Goal: Information Seeking & Learning: Learn about a topic

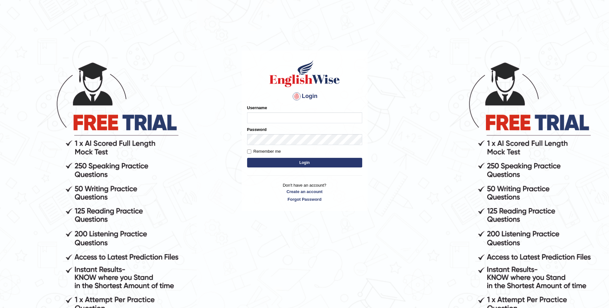
type input "vishwakarmad1999"
click at [315, 160] on button "Login" at bounding box center [304, 163] width 115 height 10
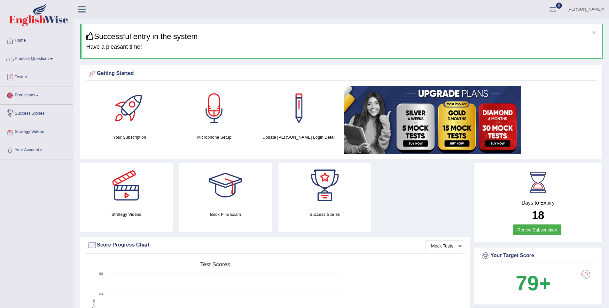
click at [36, 57] on link "Practice Questions" at bounding box center [36, 58] width 73 height 16
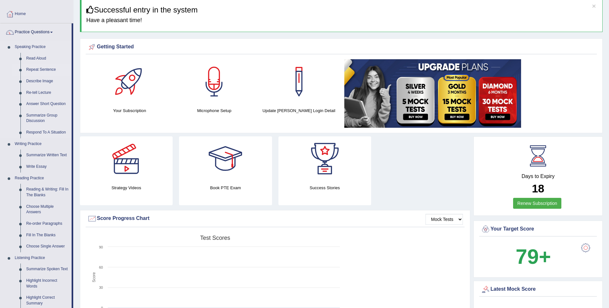
scroll to position [24, 0]
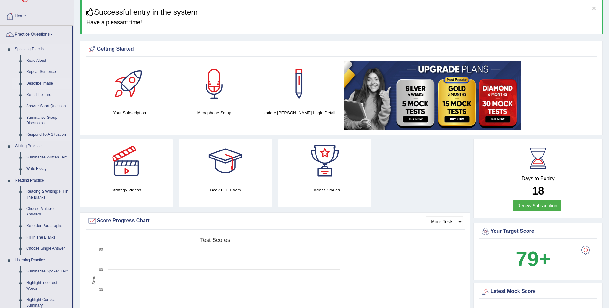
click at [45, 85] on link "Describe Image" at bounding box center [47, 84] width 48 height 12
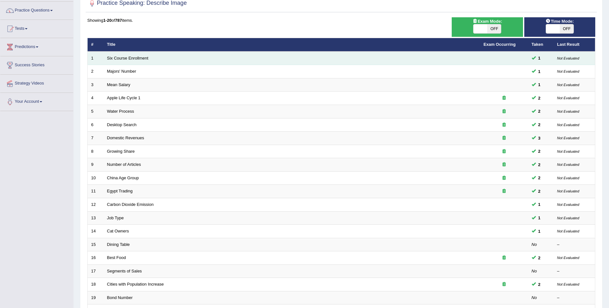
scroll to position [55, 0]
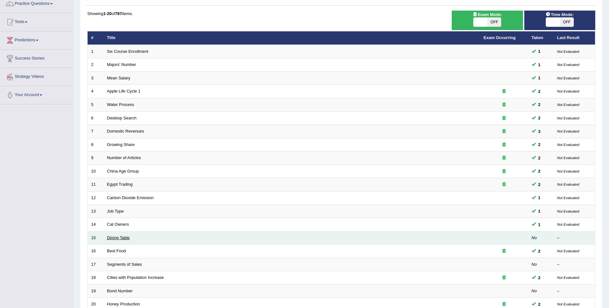
click at [109, 236] on link "Dining Table" at bounding box center [118, 237] width 23 height 5
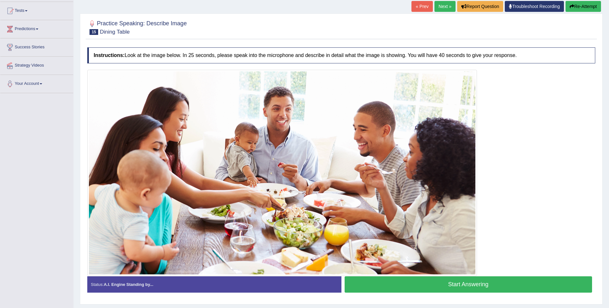
scroll to position [73, 0]
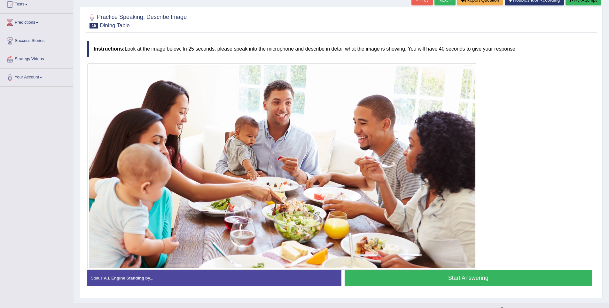
click at [466, 280] on button "Start Answering" at bounding box center [469, 278] width 248 height 16
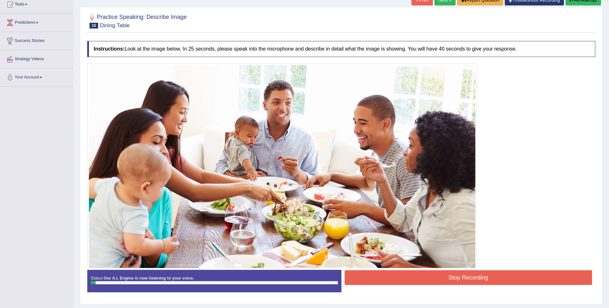
click at [439, 274] on button "Stop Recording" at bounding box center [469, 277] width 248 height 15
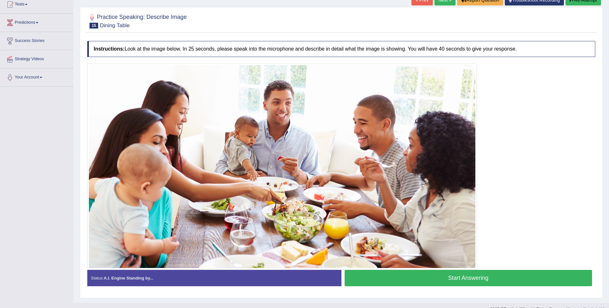
click at [528, 91] on div at bounding box center [341, 166] width 508 height 206
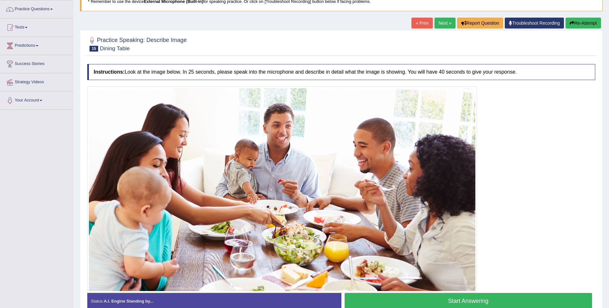
scroll to position [84, 0]
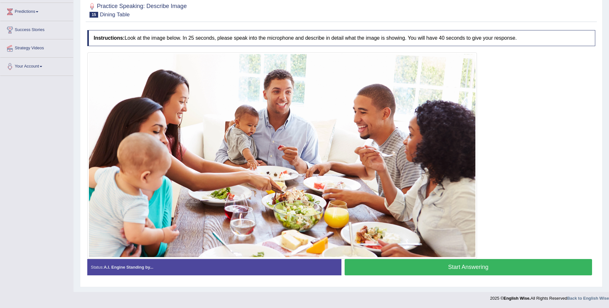
click at [461, 262] on button "Start Answering" at bounding box center [469, 267] width 248 height 16
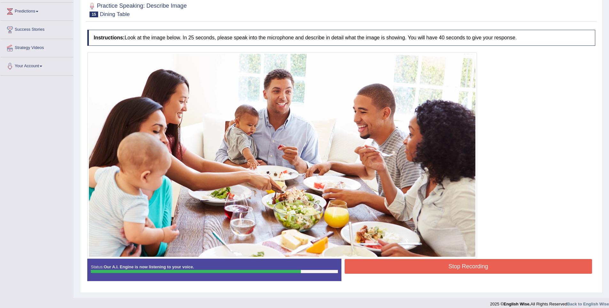
click at [427, 261] on button "Stop Recording" at bounding box center [469, 266] width 248 height 15
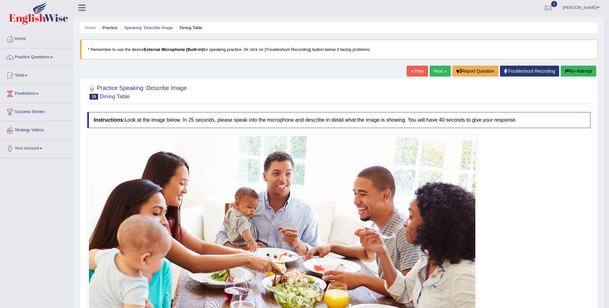
scroll to position [0, 0]
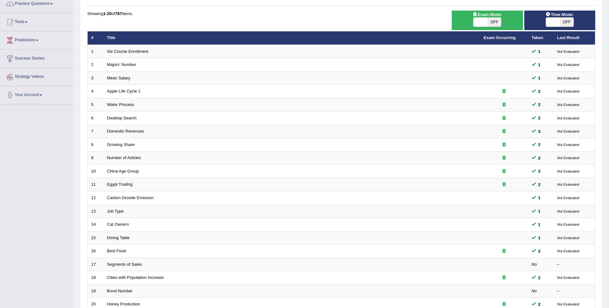
click at [481, 24] on span at bounding box center [481, 22] width 14 height 9
checkbox input "true"
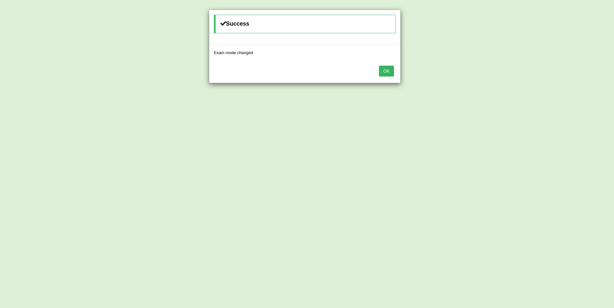
click at [390, 70] on button "OK" at bounding box center [386, 71] width 15 height 11
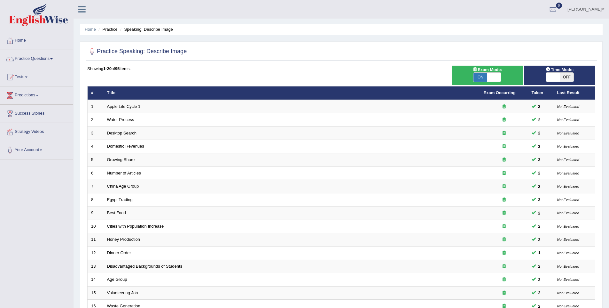
click at [564, 77] on span "OFF" at bounding box center [567, 77] width 14 height 9
checkbox input "true"
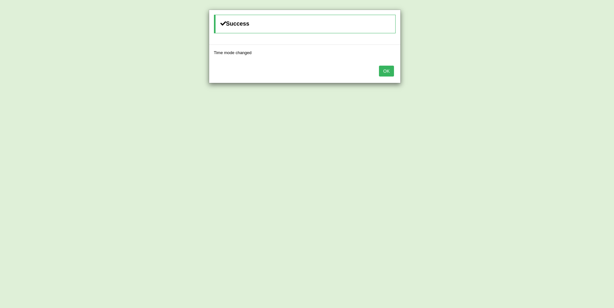
click at [388, 65] on div "OK" at bounding box center [304, 71] width 191 height 22
click at [388, 67] on button "OK" at bounding box center [386, 71] width 15 height 11
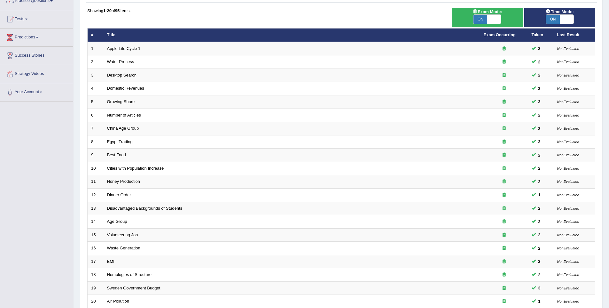
scroll to position [116, 0]
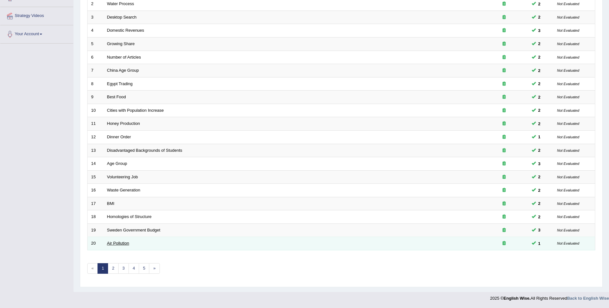
click at [119, 244] on link "Air Pollution" at bounding box center [118, 242] width 22 height 5
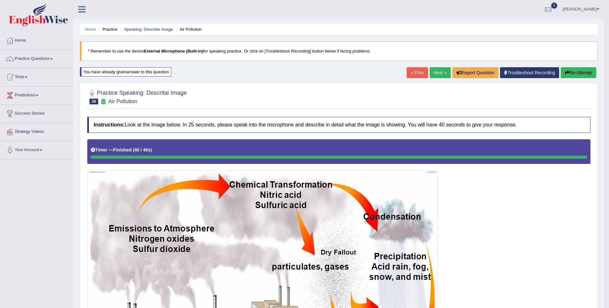
click at [436, 74] on link "Next »" at bounding box center [440, 72] width 21 height 11
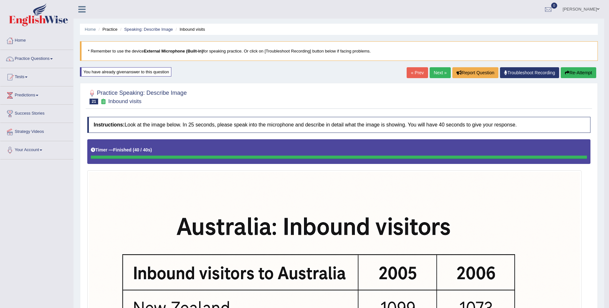
click at [577, 74] on button "Re-Attempt" at bounding box center [578, 72] width 35 height 11
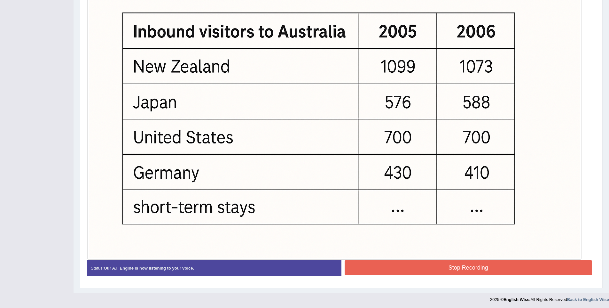
scroll to position [243, 0]
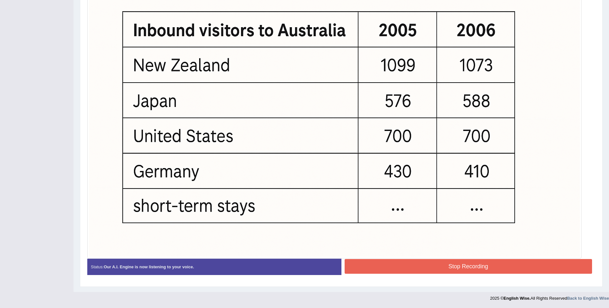
click at [498, 266] on button "Stop Recording" at bounding box center [469, 266] width 248 height 15
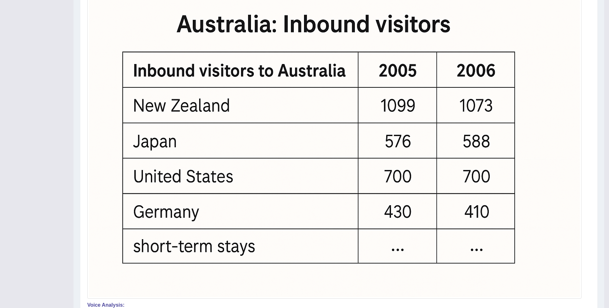
scroll to position [0, 0]
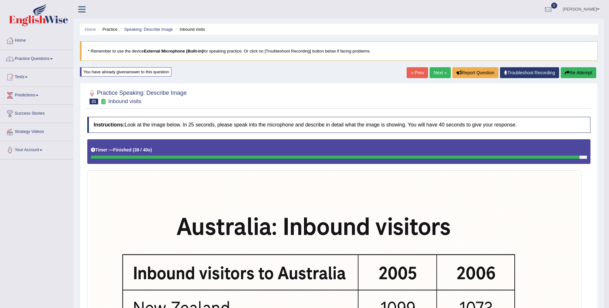
click at [430, 72] on link "Next »" at bounding box center [440, 72] width 21 height 11
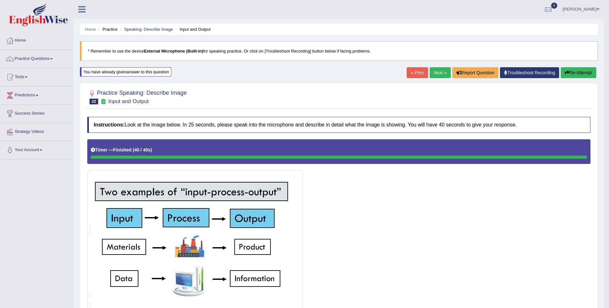
click at [439, 72] on link "Next »" at bounding box center [440, 72] width 21 height 11
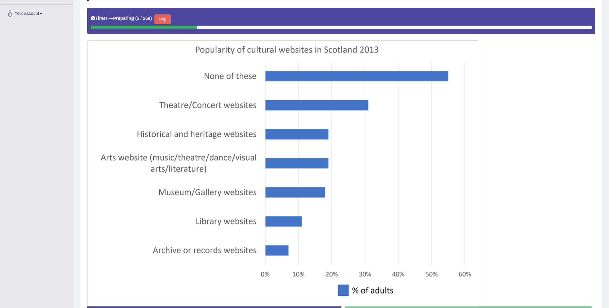
scroll to position [145, 0]
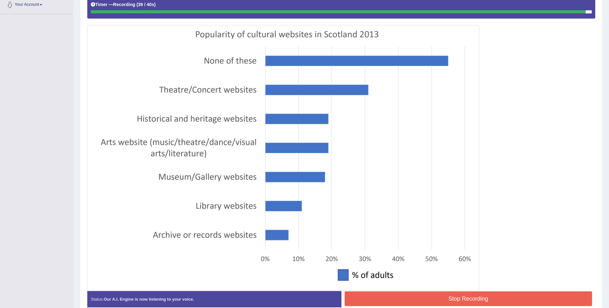
click at [490, 302] on button "Stop Recording" at bounding box center [469, 298] width 248 height 15
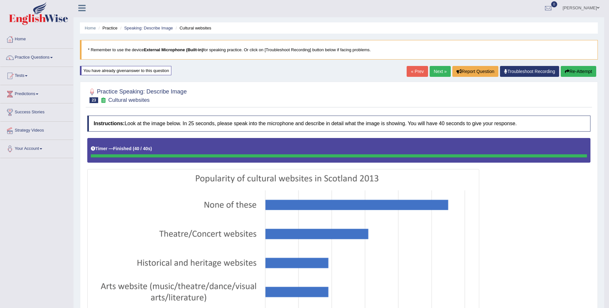
scroll to position [0, 0]
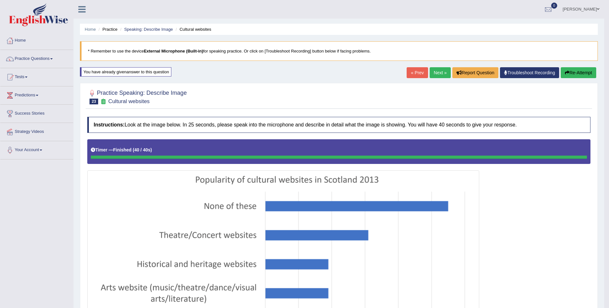
click at [435, 72] on link "Next »" at bounding box center [440, 72] width 21 height 11
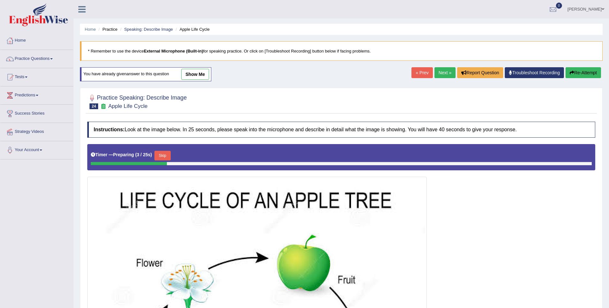
click at [445, 70] on link "Next »" at bounding box center [445, 72] width 21 height 11
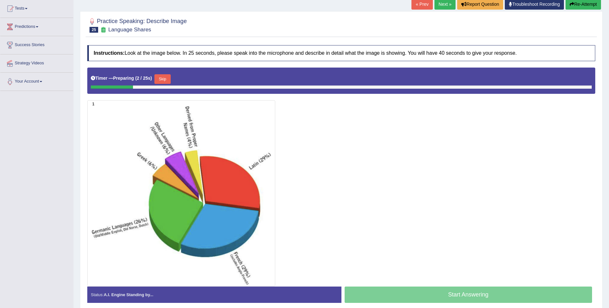
scroll to position [70, 0]
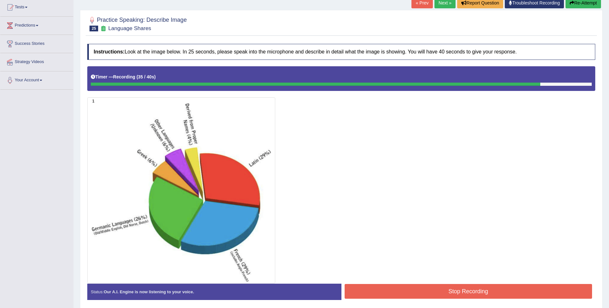
click at [472, 287] on button "Stop Recording" at bounding box center [469, 291] width 248 height 15
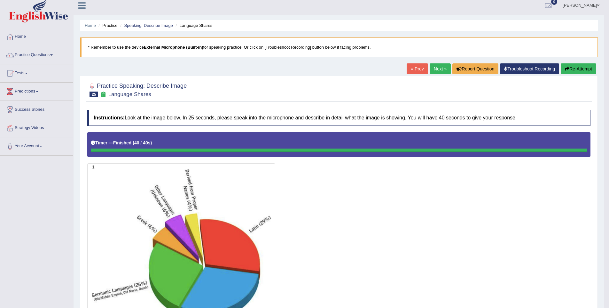
scroll to position [0, 0]
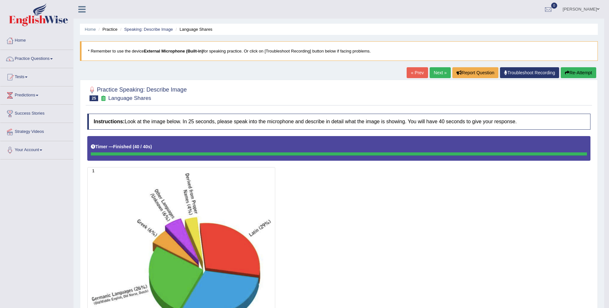
click at [441, 76] on link "Next »" at bounding box center [440, 72] width 21 height 11
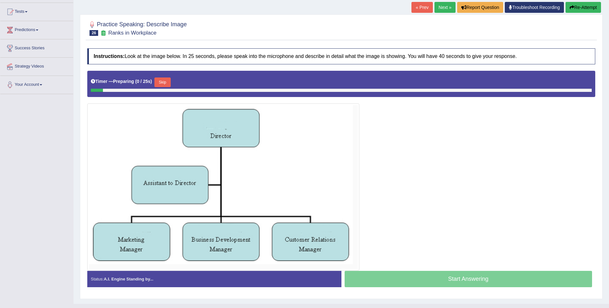
scroll to position [66, 0]
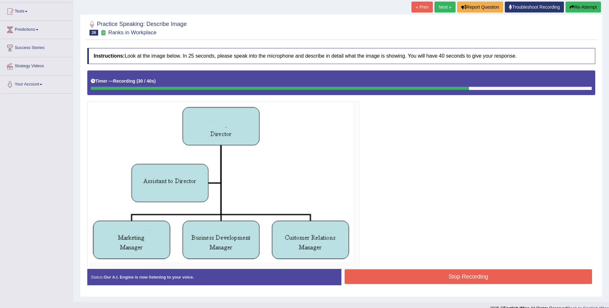
click at [498, 281] on button "Stop Recording" at bounding box center [469, 276] width 248 height 15
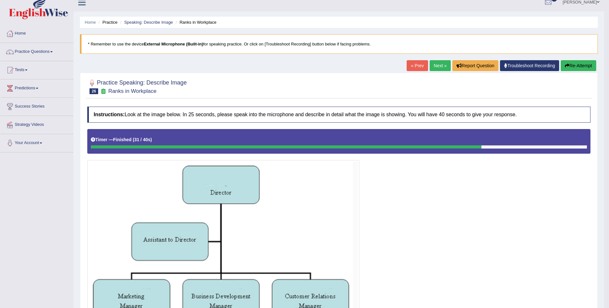
scroll to position [0, 0]
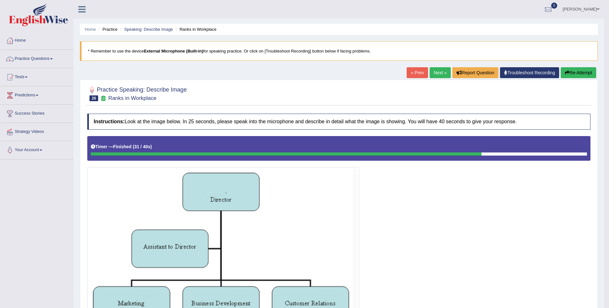
click at [438, 74] on link "Next »" at bounding box center [440, 72] width 21 height 11
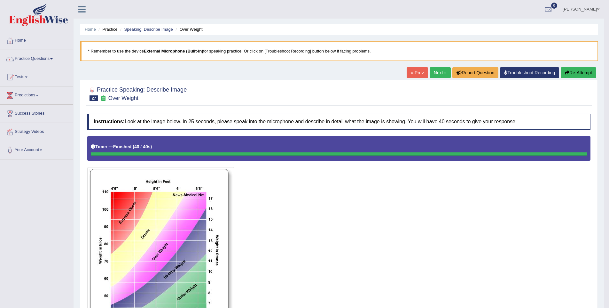
click at [434, 73] on link "Next »" at bounding box center [440, 72] width 21 height 11
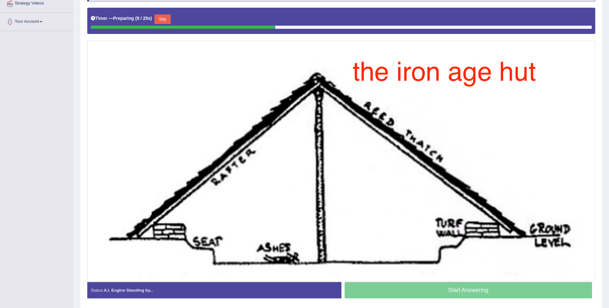
scroll to position [128, 0]
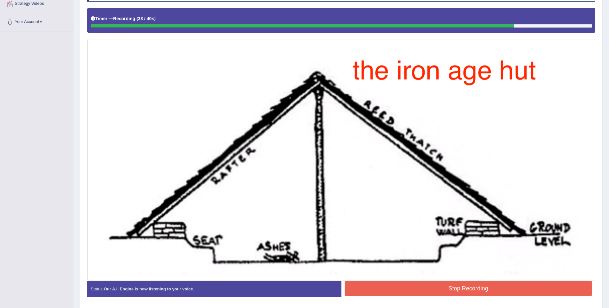
click at [516, 285] on button "Stop Recording" at bounding box center [469, 288] width 248 height 15
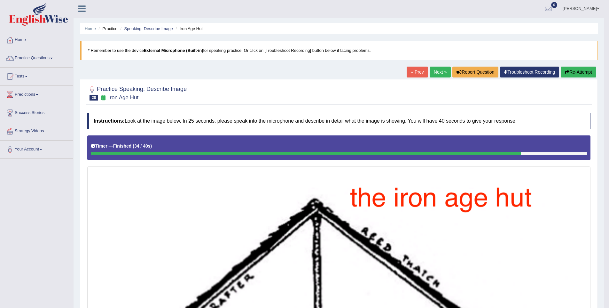
scroll to position [0, 0]
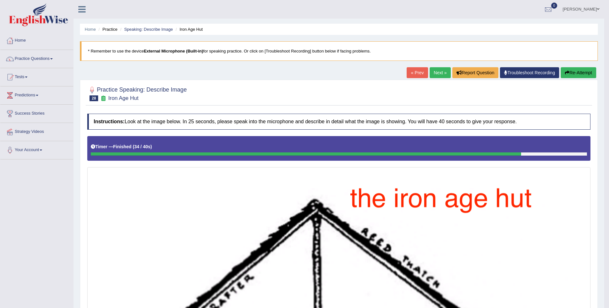
click at [433, 75] on link "Next »" at bounding box center [440, 72] width 21 height 11
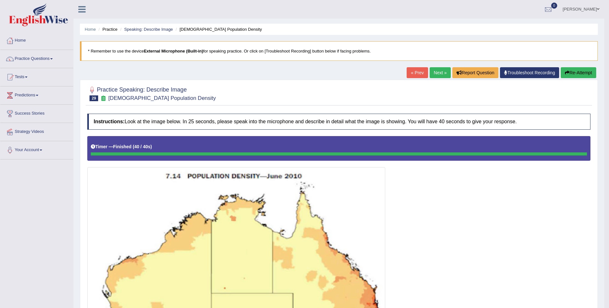
click at [439, 74] on link "Next »" at bounding box center [440, 72] width 21 height 11
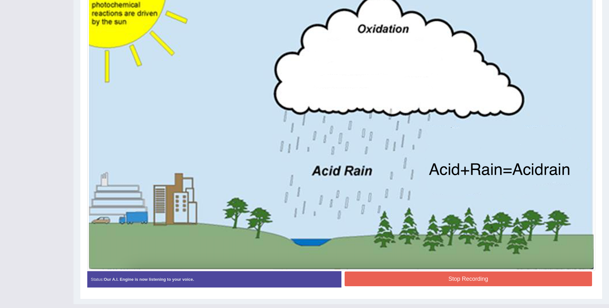
scroll to position [203, 0]
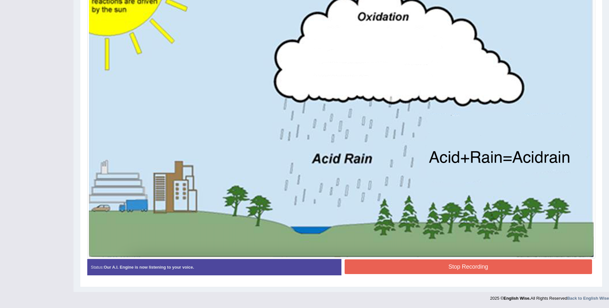
click at [449, 264] on button "Stop Recording" at bounding box center [469, 266] width 248 height 15
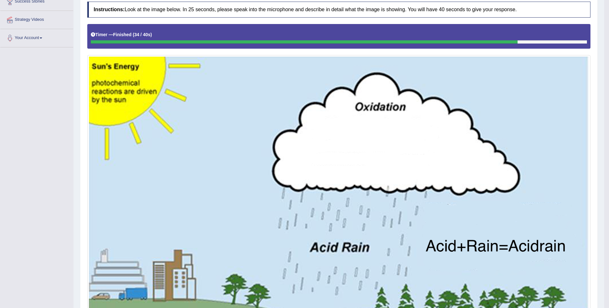
scroll to position [0, 0]
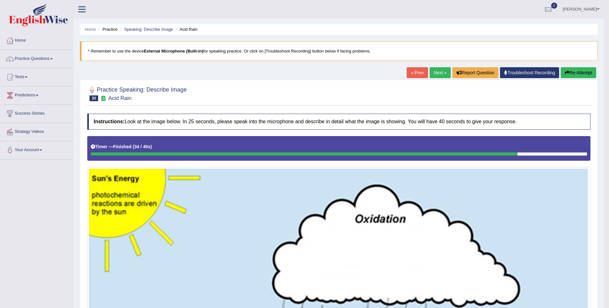
click at [434, 74] on link "Next »" at bounding box center [440, 72] width 21 height 11
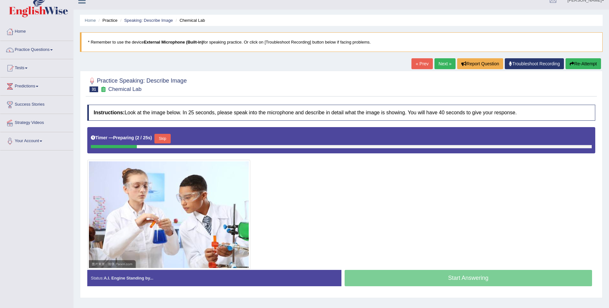
scroll to position [9, 0]
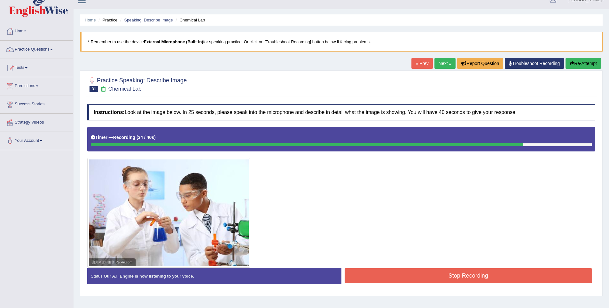
click at [491, 282] on button "Stop Recording" at bounding box center [469, 275] width 248 height 15
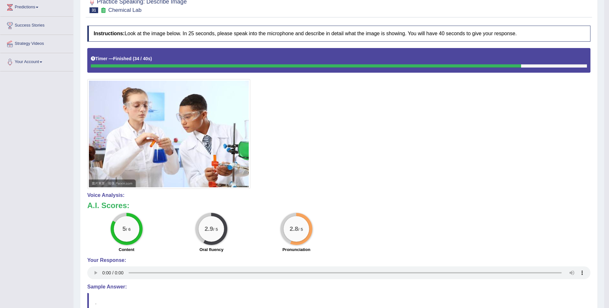
scroll to position [94, 0]
